Goal: Information Seeking & Learning: Check status

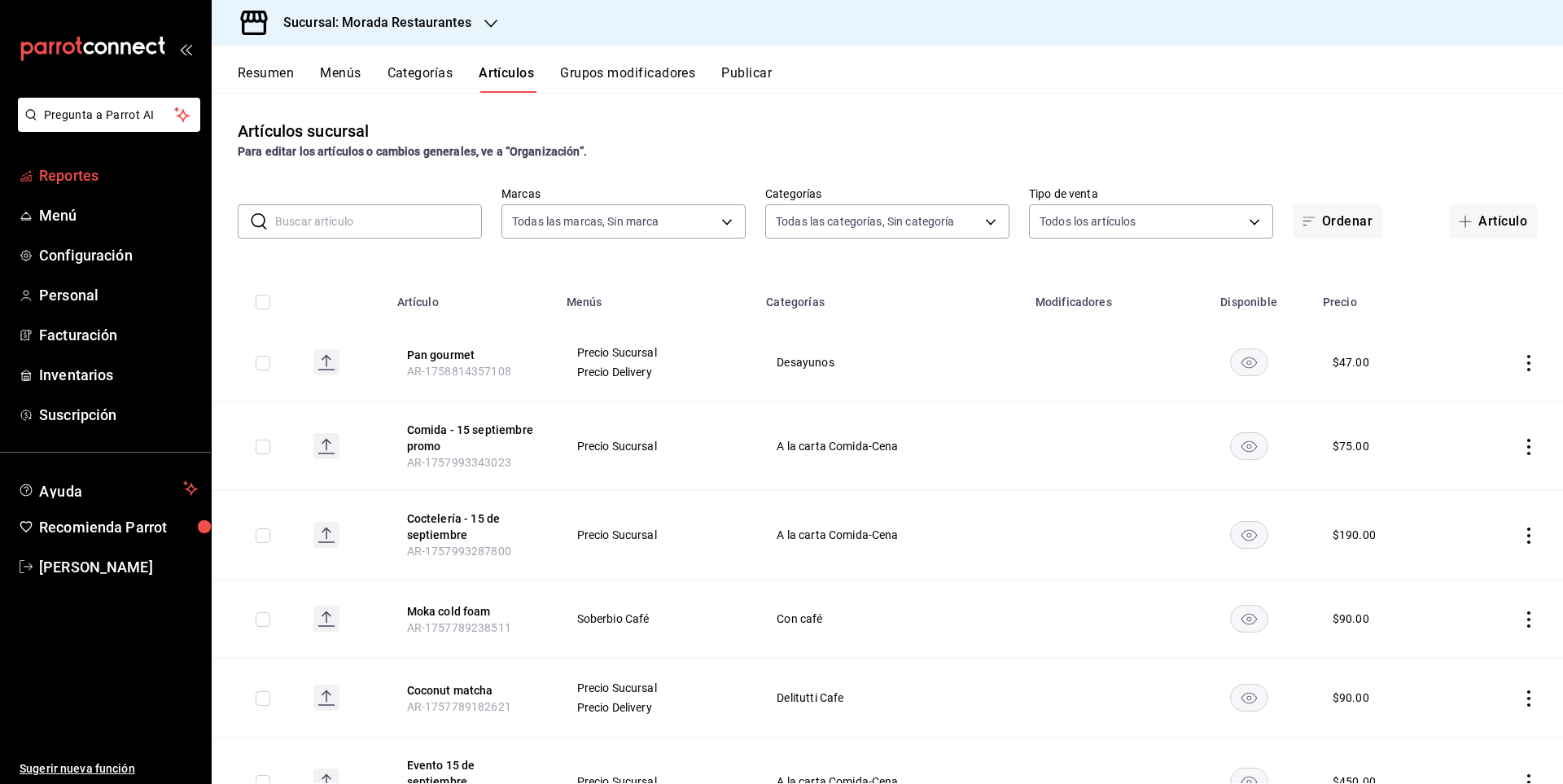
click at [135, 170] on span "Reportes" at bounding box center [118, 176] width 159 height 22
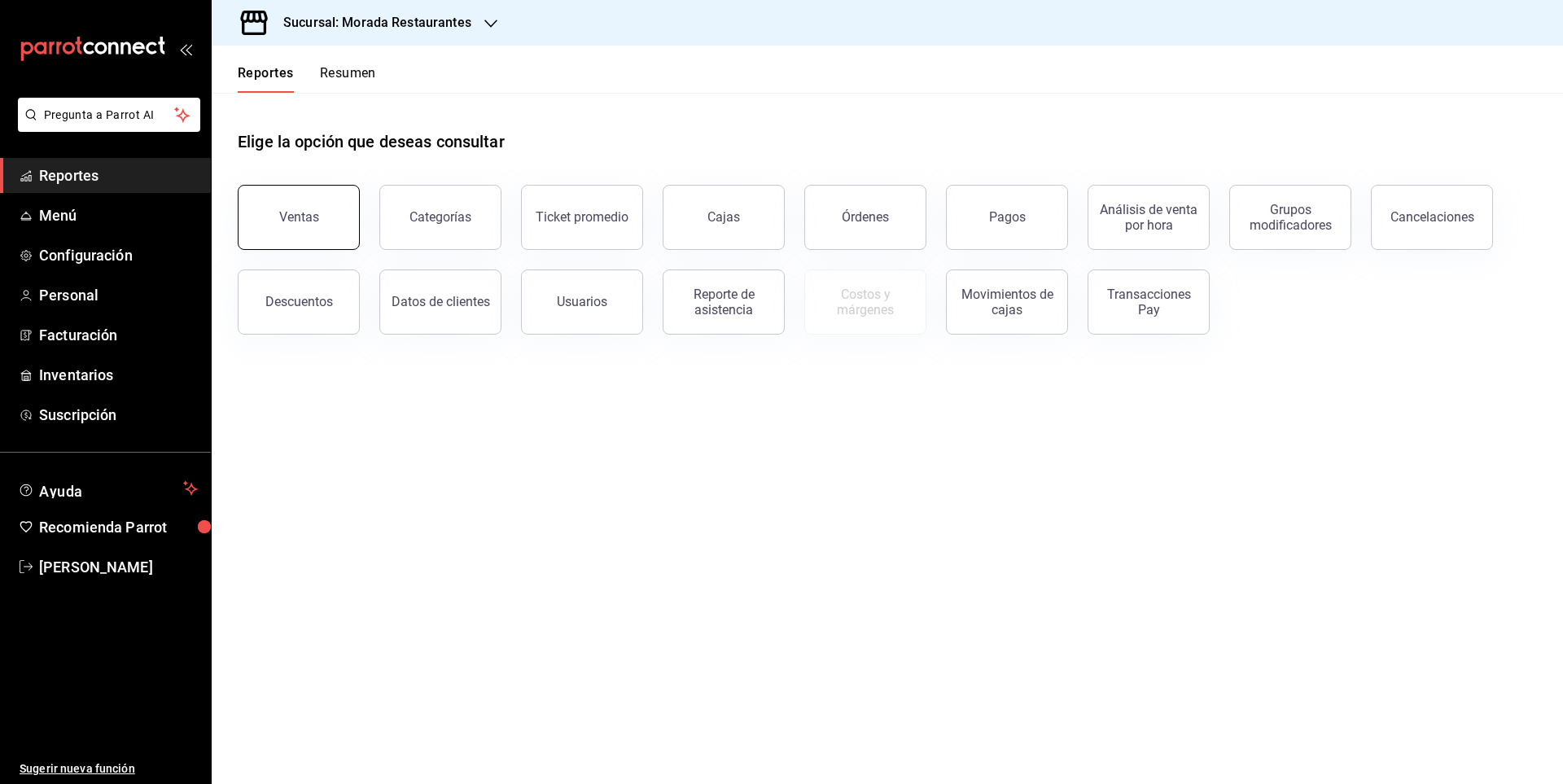
click at [293, 230] on button "Ventas" at bounding box center [298, 217] width 122 height 65
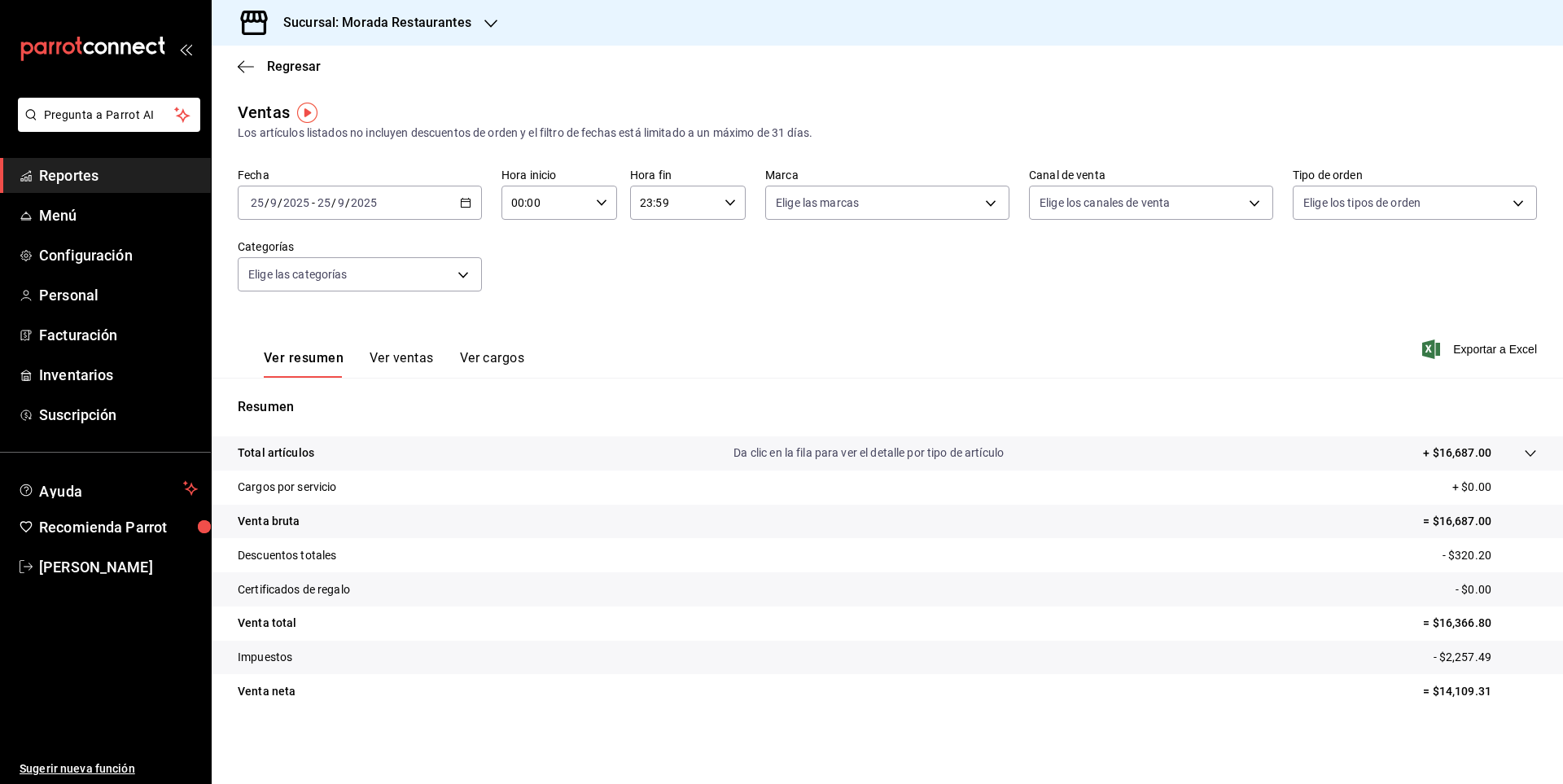
click at [423, 363] on button "Ver ventas" at bounding box center [402, 363] width 64 height 28
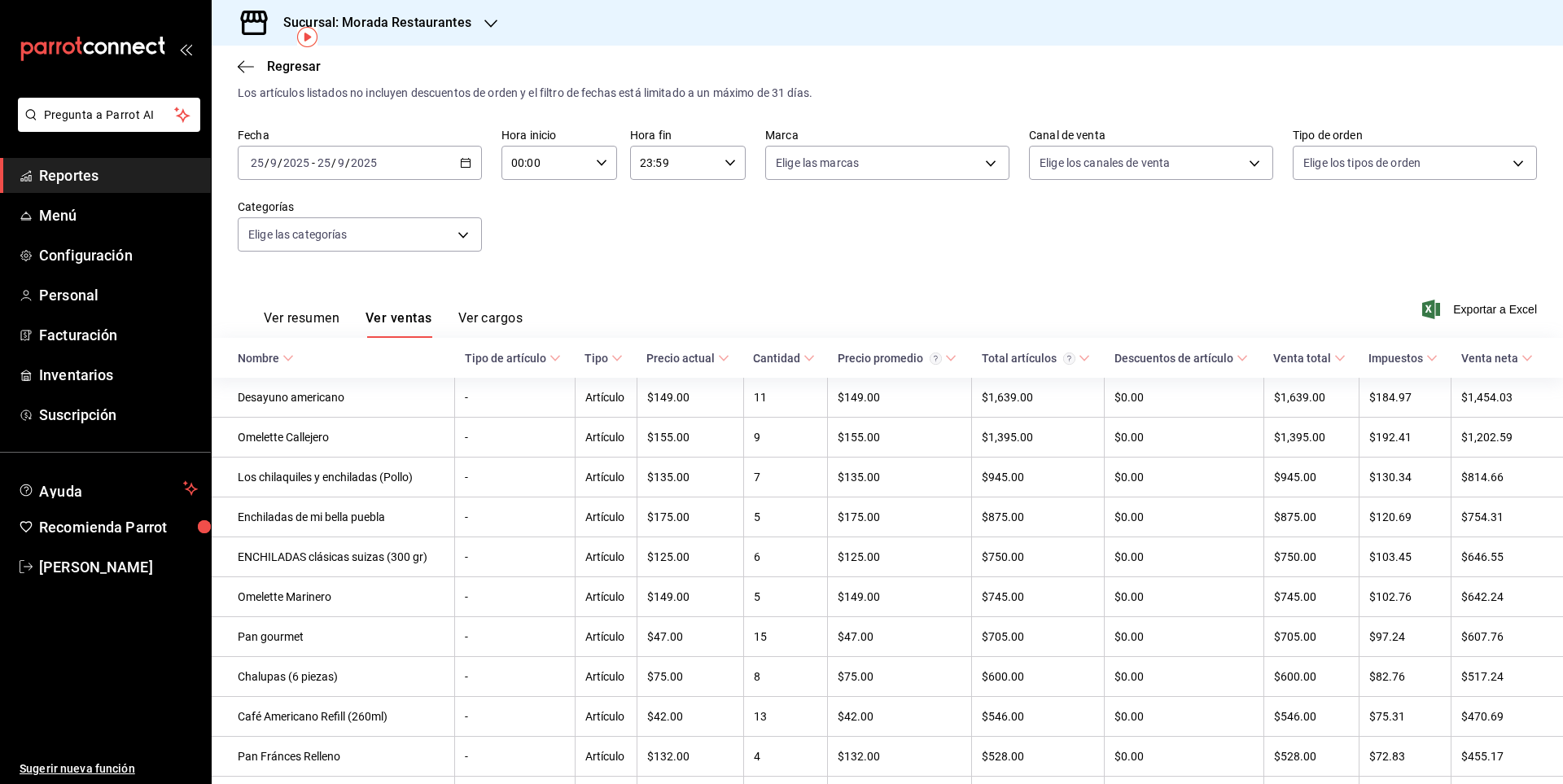
scroll to position [81, 0]
